Goal: Information Seeking & Learning: Learn about a topic

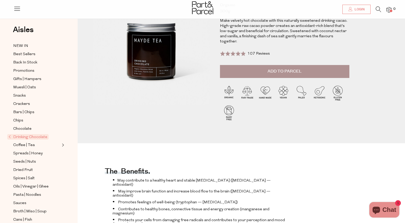
scroll to position [3, 0]
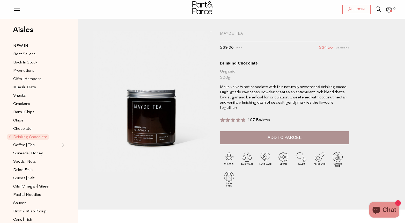
click at [234, 35] on div "Mayde Tea" at bounding box center [285, 33] width 130 height 5
click at [230, 34] on div "Mayde Tea" at bounding box center [285, 33] width 130 height 5
click at [17, 12] on link at bounding box center [16, 10] width 7 height 5
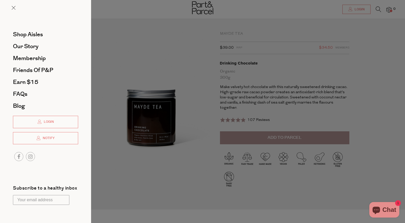
click at [117, 153] on div at bounding box center [202, 111] width 405 height 223
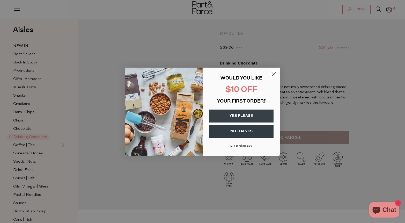
click at [30, 144] on div "Close dialog WOULD YOU LIKE $10 OFF YOUR FIRST ORDER? YES PLEASE NO THANKS [PER…" at bounding box center [202, 111] width 405 height 223
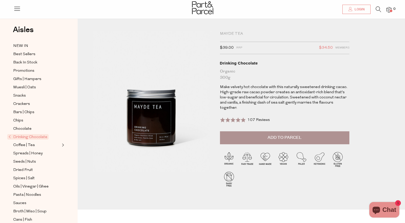
click at [64, 145] on div "Coffee | Tea" at bounding box center [39, 145] width 55 height 6
click at [63, 145] on span "Expand/Collapse Coffee | Tea" at bounding box center [63, 144] width 4 height 4
click at [27, 152] on span "Loose Leaf" at bounding box center [29, 153] width 21 height 6
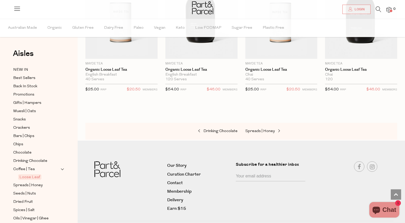
scroll to position [635, 0]
